Goal: Task Accomplishment & Management: Manage account settings

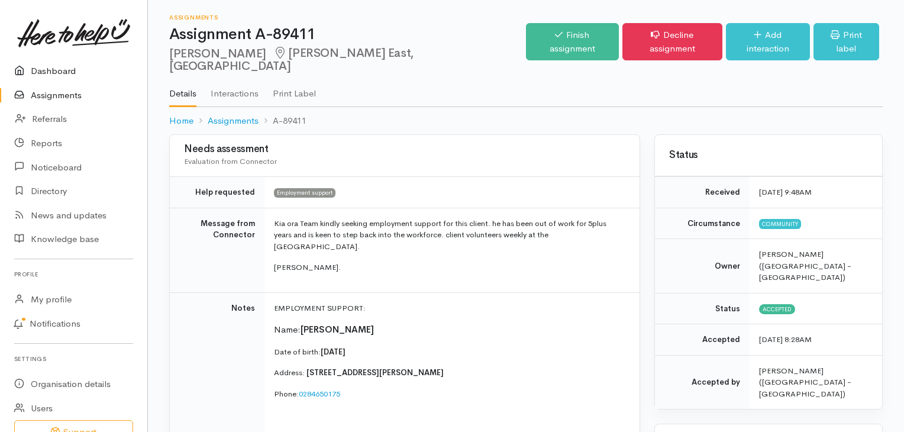
click at [66, 67] on link "Dashboard" at bounding box center [73, 71] width 147 height 24
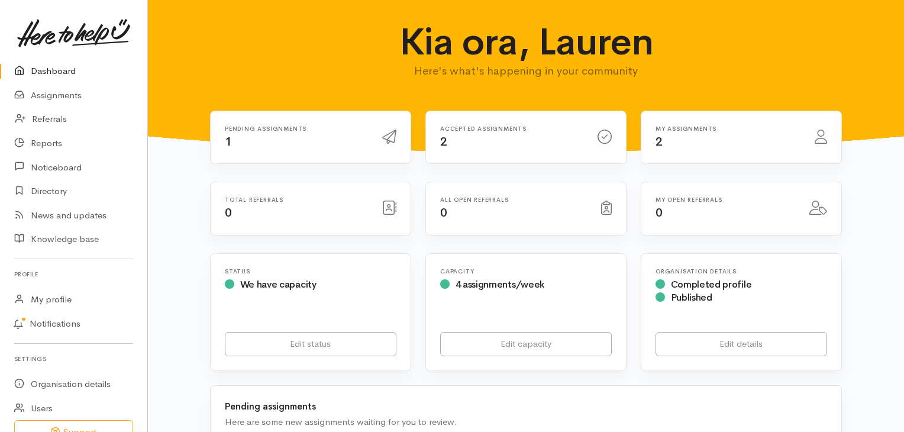
click at [311, 136] on div "Pending assignments 1" at bounding box center [296, 137] width 157 height 24
click at [392, 136] on icon at bounding box center [389, 137] width 14 height 14
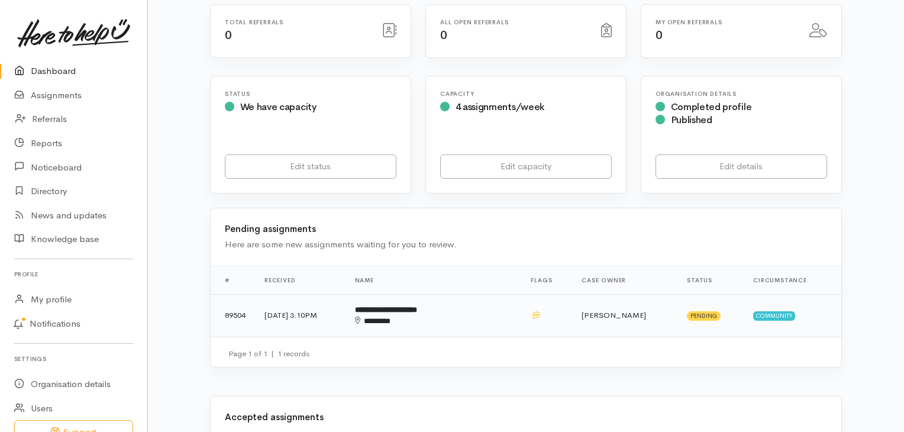
click at [417, 307] on b "**********" at bounding box center [386, 310] width 62 height 8
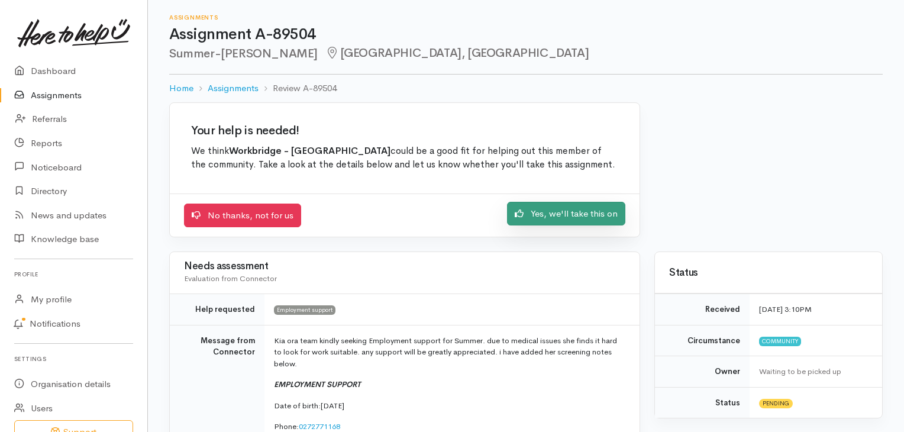
click at [579, 205] on link "Yes, we'll take this on" at bounding box center [566, 214] width 118 height 24
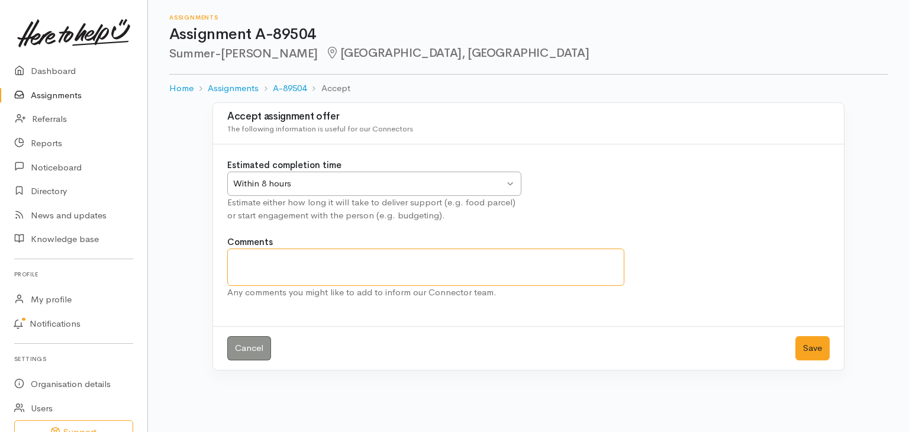
click at [349, 263] on textarea "Comments" at bounding box center [425, 267] width 397 height 37
type textarea "Meeting with her tomorow at 3pm"
click at [813, 348] on button "Save" at bounding box center [812, 348] width 34 height 24
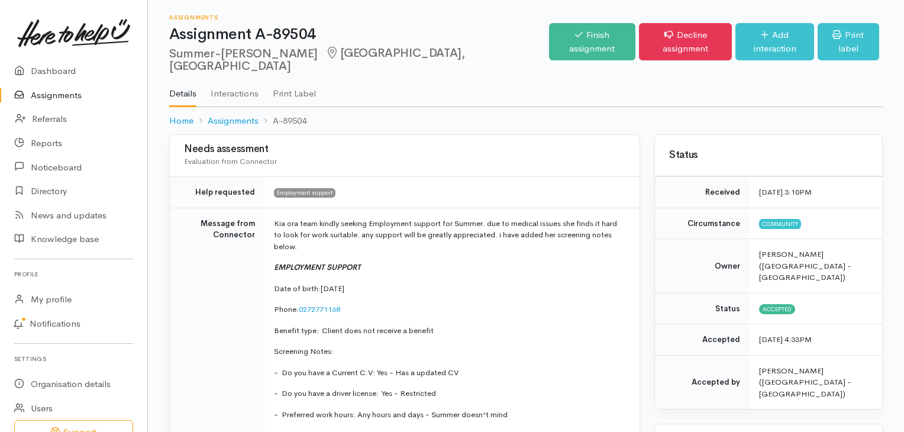
click at [504, 262] on p "EMPLOYMENT SUPPORT" at bounding box center [450, 268] width 352 height 12
click at [251, 86] on link "Interactions" at bounding box center [235, 89] width 48 height 33
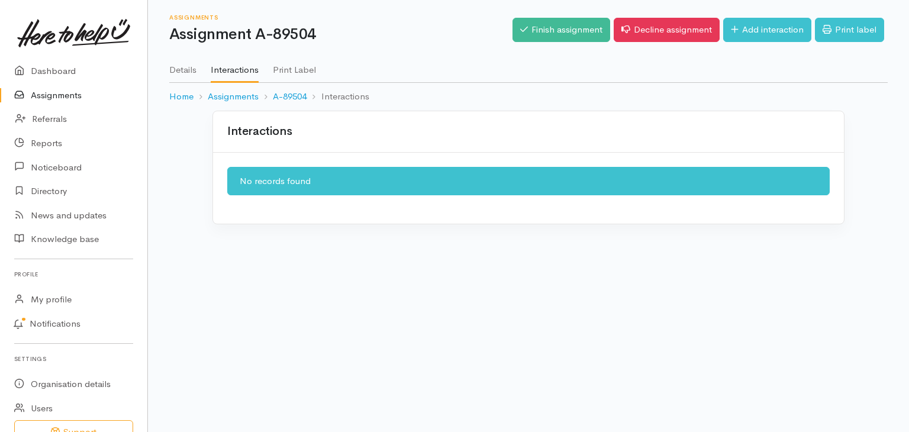
click at [191, 70] on link "Details" at bounding box center [182, 65] width 27 height 33
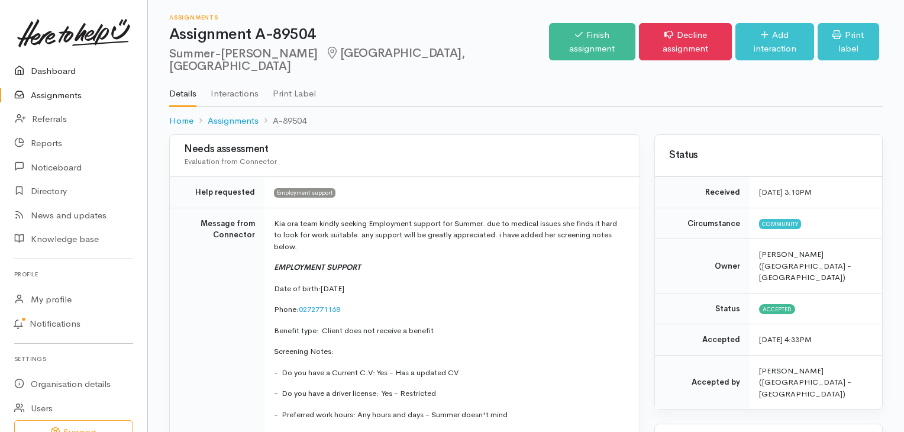
click at [69, 72] on link "Dashboard" at bounding box center [73, 71] width 147 height 24
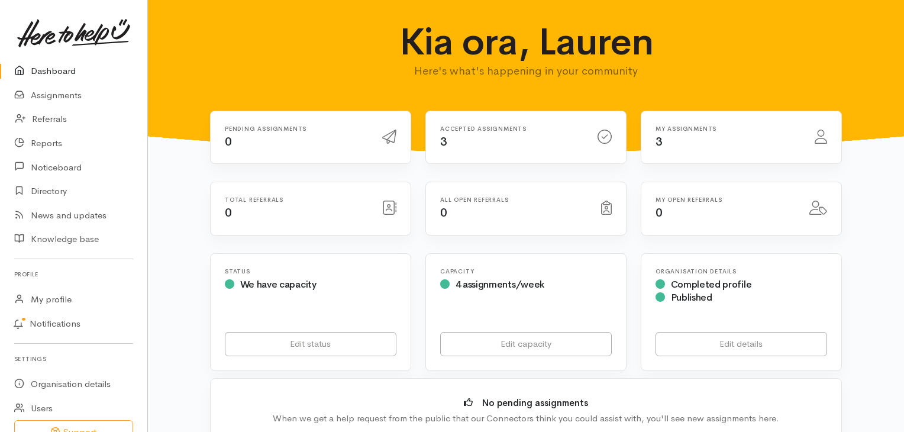
click at [533, 133] on div "Accepted assignments 3" at bounding box center [511, 137] width 157 height 24
click at [735, 137] on div "My assignments 3" at bounding box center [728, 137] width 159 height 24
click at [46, 99] on link "Assignments" at bounding box center [73, 95] width 147 height 24
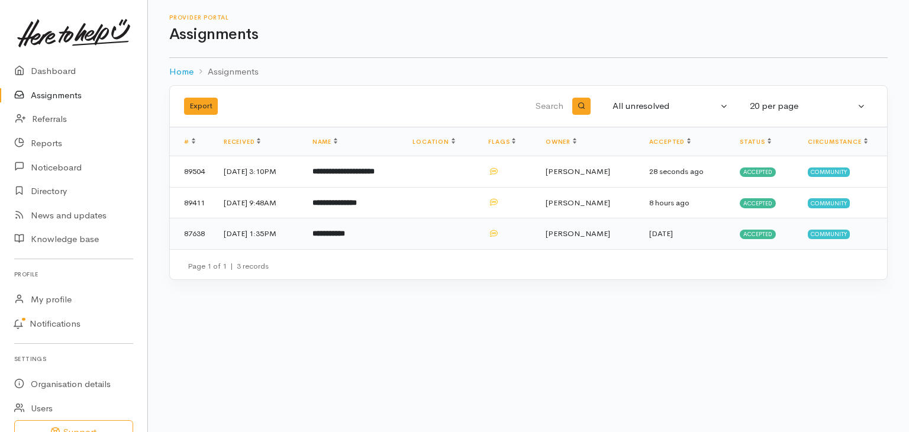
click at [254, 229] on td "[DATE] 1:35PM" at bounding box center [258, 233] width 89 height 31
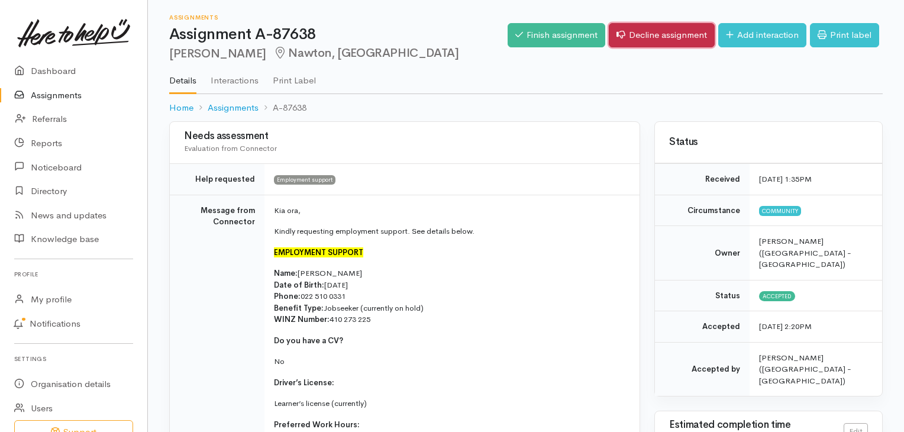
click at [637, 43] on link "Decline assignment" at bounding box center [662, 35] width 106 height 24
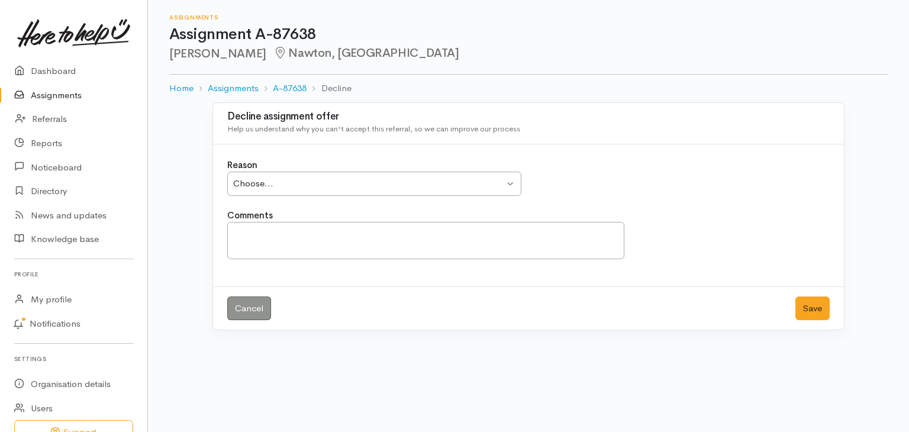
click at [277, 177] on div "Choose..." at bounding box center [368, 184] width 271 height 14
click at [323, 234] on textarea "Comments" at bounding box center [425, 240] width 397 height 37
type textarea "No health conditions"
click at [823, 309] on button "Save" at bounding box center [812, 308] width 34 height 24
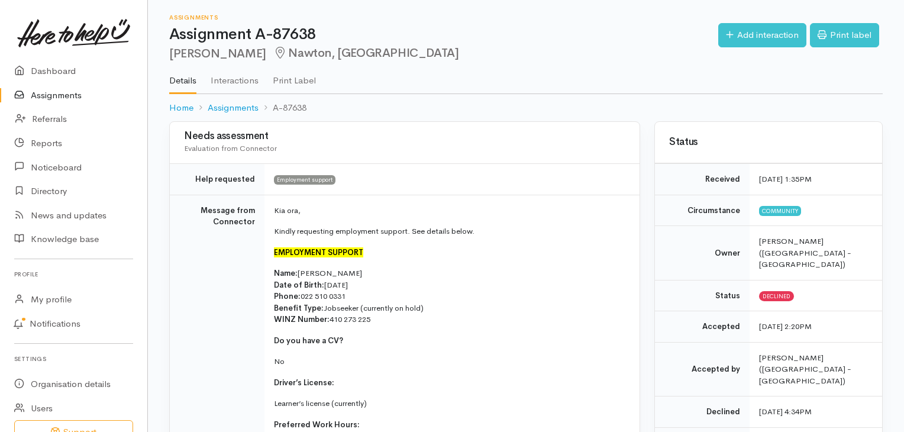
click at [62, 96] on link "Assignments" at bounding box center [73, 95] width 147 height 24
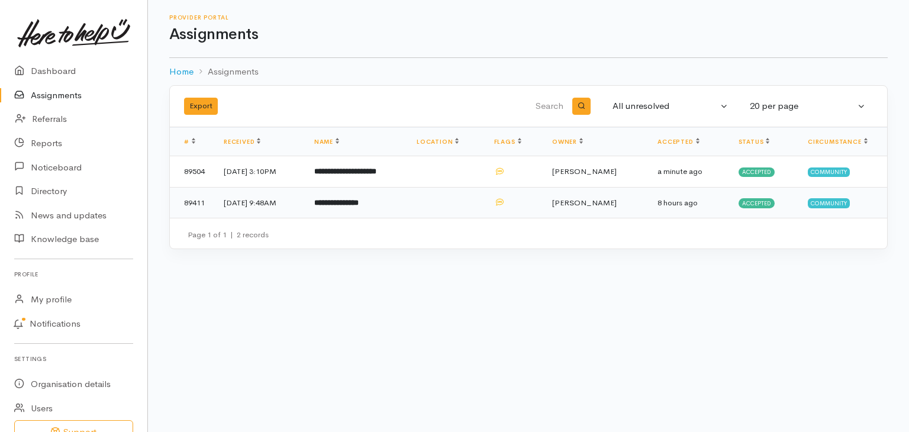
click at [359, 202] on b "**********" at bounding box center [336, 203] width 44 height 8
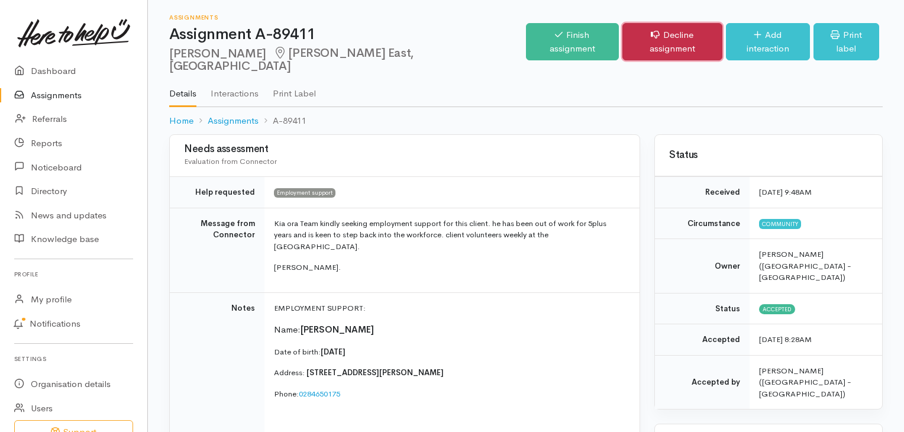
click at [647, 32] on link "Decline assignment" at bounding box center [673, 41] width 101 height 37
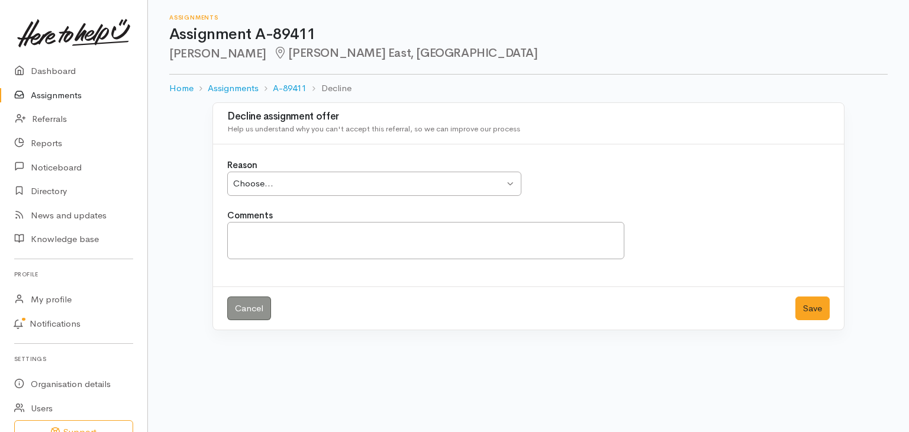
click at [497, 183] on div "Choose..." at bounding box center [368, 184] width 271 height 14
click at [352, 240] on textarea "Comments" at bounding box center [425, 240] width 397 height 37
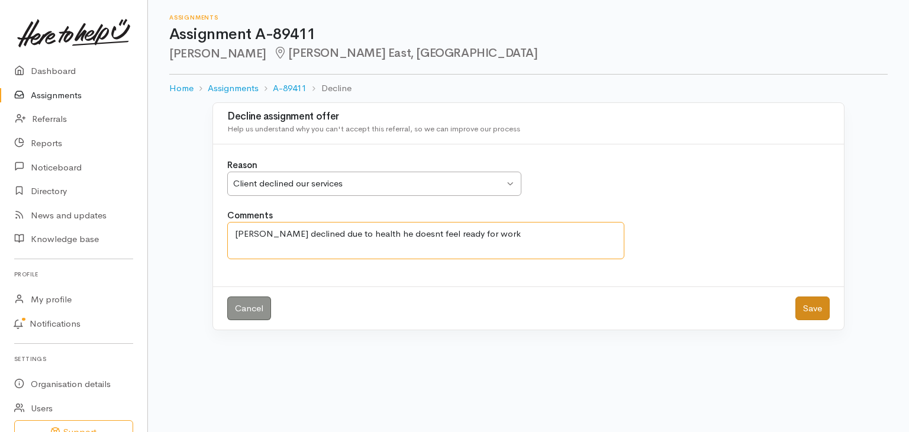
type textarea "[PERSON_NAME] declined due to health he doesnt feel ready for work"
click at [819, 306] on button "Save" at bounding box center [812, 308] width 34 height 24
